Goal: Transaction & Acquisition: Purchase product/service

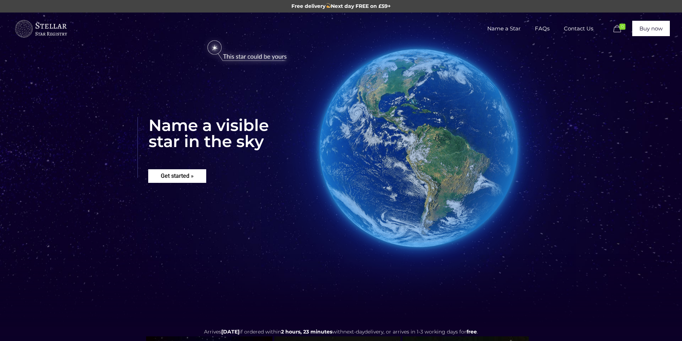
click at [188, 179] on rs-layer "Get started »" at bounding box center [177, 176] width 58 height 14
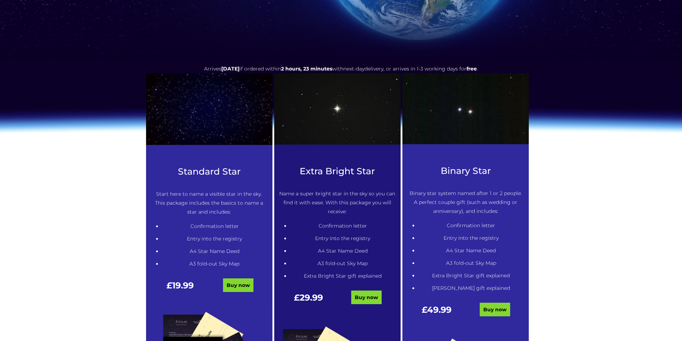
scroll to position [292, 0]
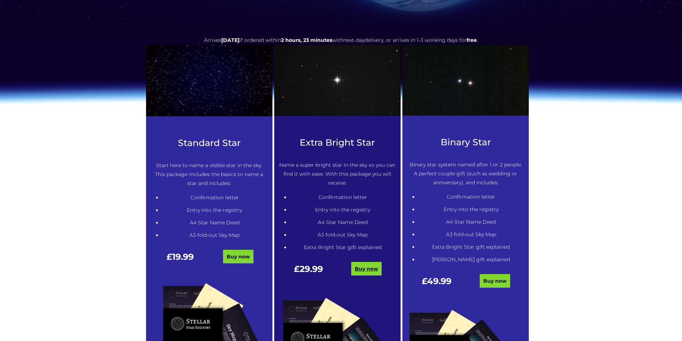
click at [362, 267] on link "Buy now" at bounding box center [366, 269] width 30 height 14
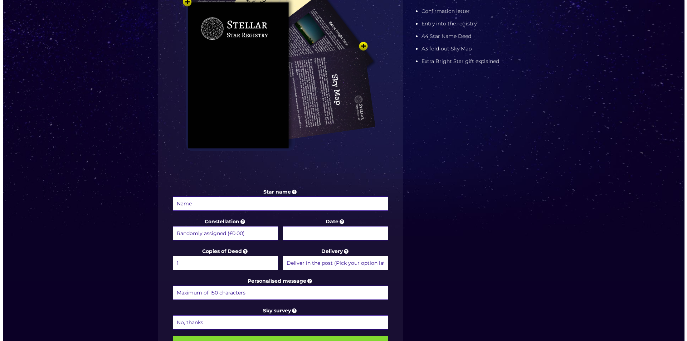
scroll to position [215, 0]
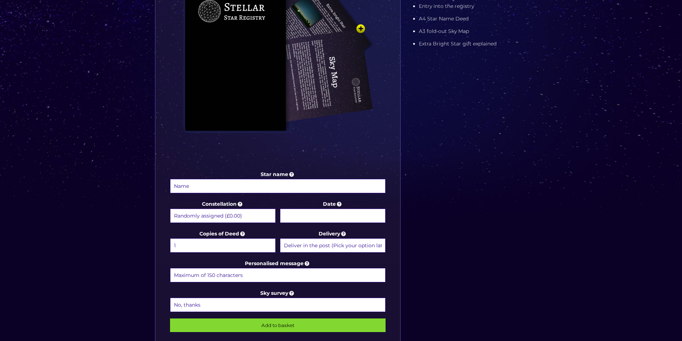
click at [249, 215] on select "Randomly assigned (£0.00) Aquarius - 20 Jan - 18 Feb (+£9.99) Aries - 21 Mar - …" at bounding box center [223, 216] width 106 height 14
click at [336, 147] on img at bounding box center [277, 49] width 215 height 236
